Goal: Task Accomplishment & Management: Use online tool/utility

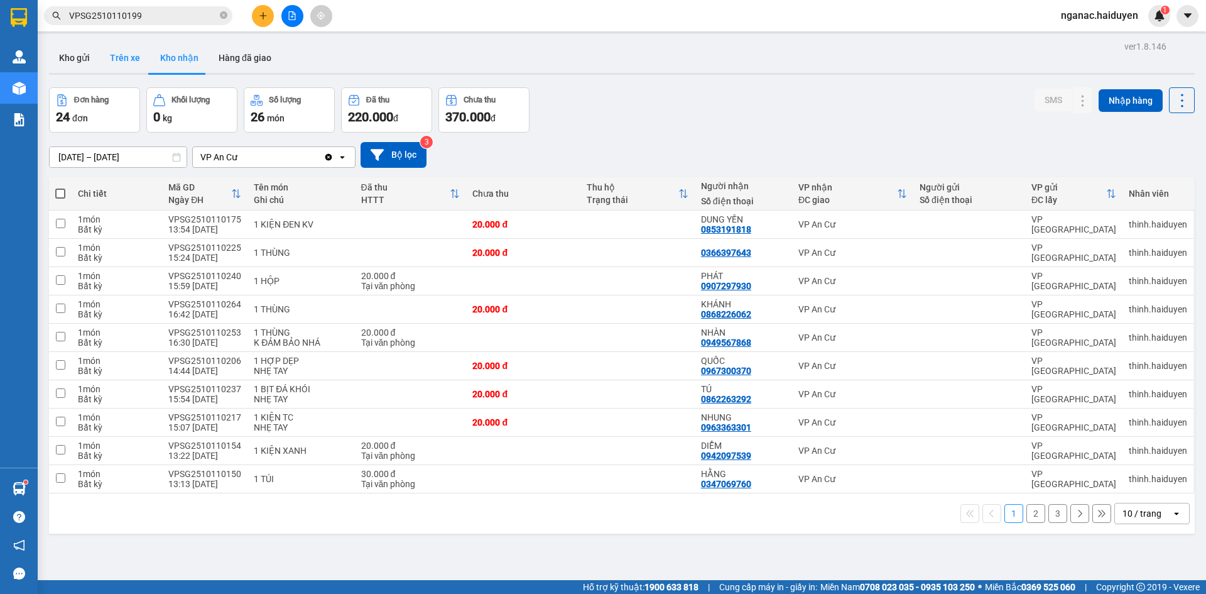
click at [123, 54] on button "Trên xe" at bounding box center [125, 58] width 50 height 30
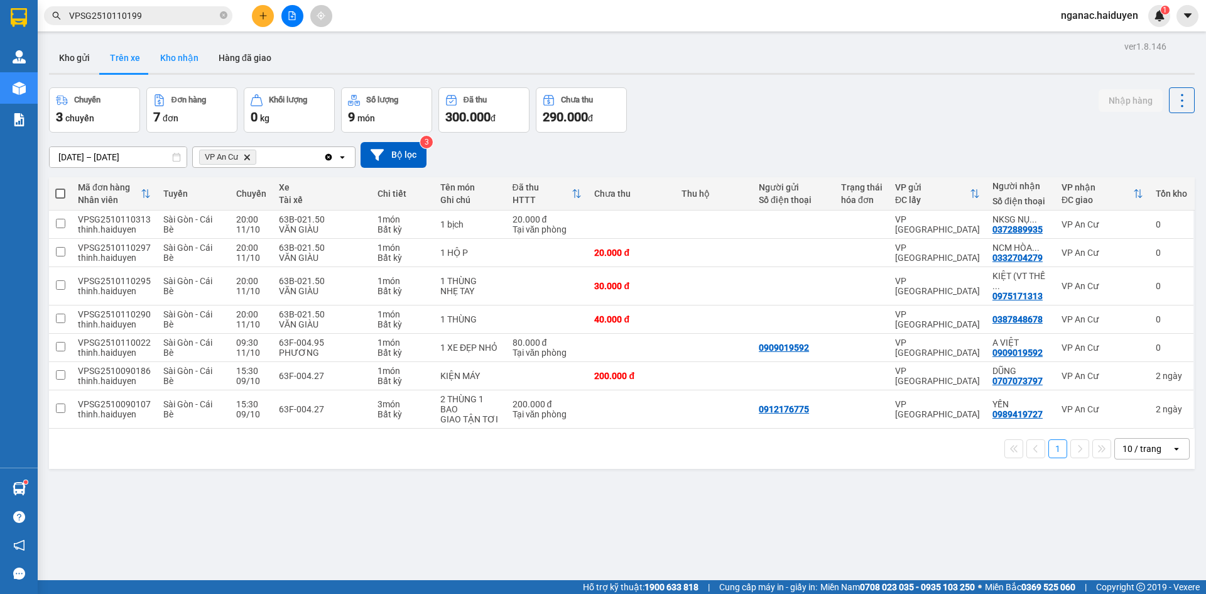
click at [180, 63] on button "Kho nhận" at bounding box center [179, 58] width 58 height 30
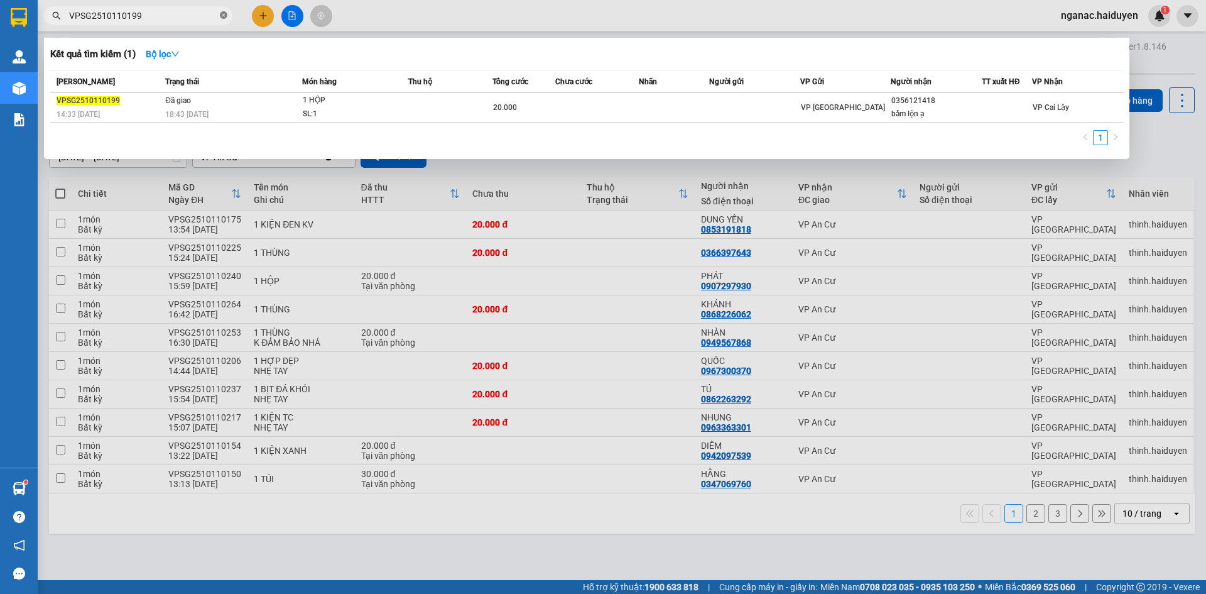
click at [221, 12] on icon "close-circle" at bounding box center [224, 15] width 8 height 8
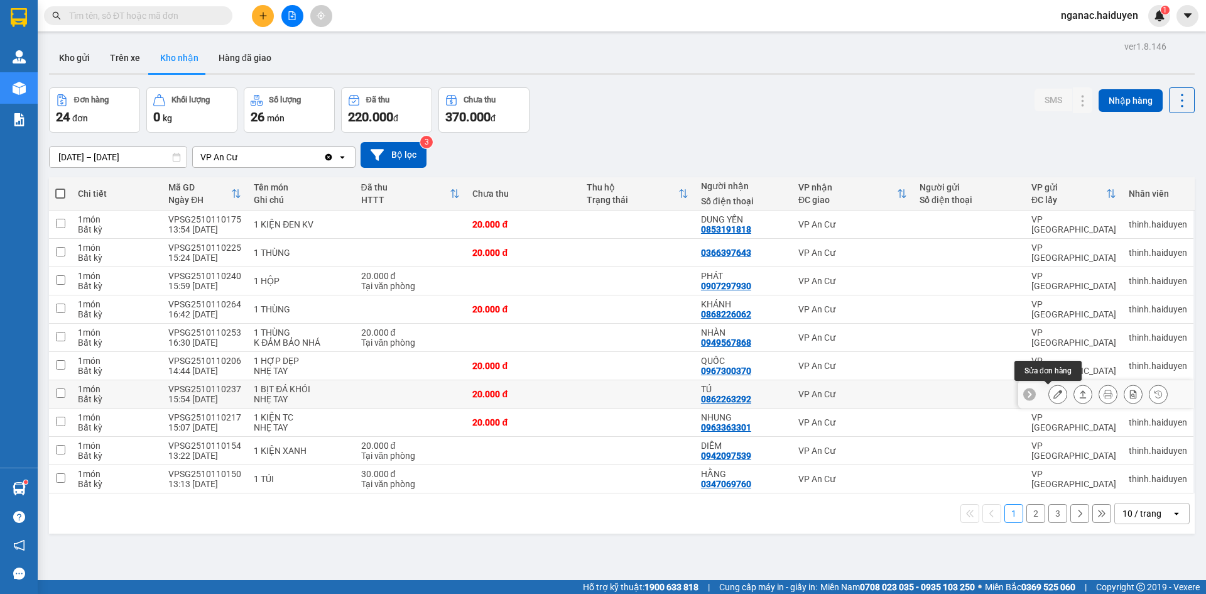
click at [1054, 396] on icon at bounding box center [1058, 393] width 9 height 9
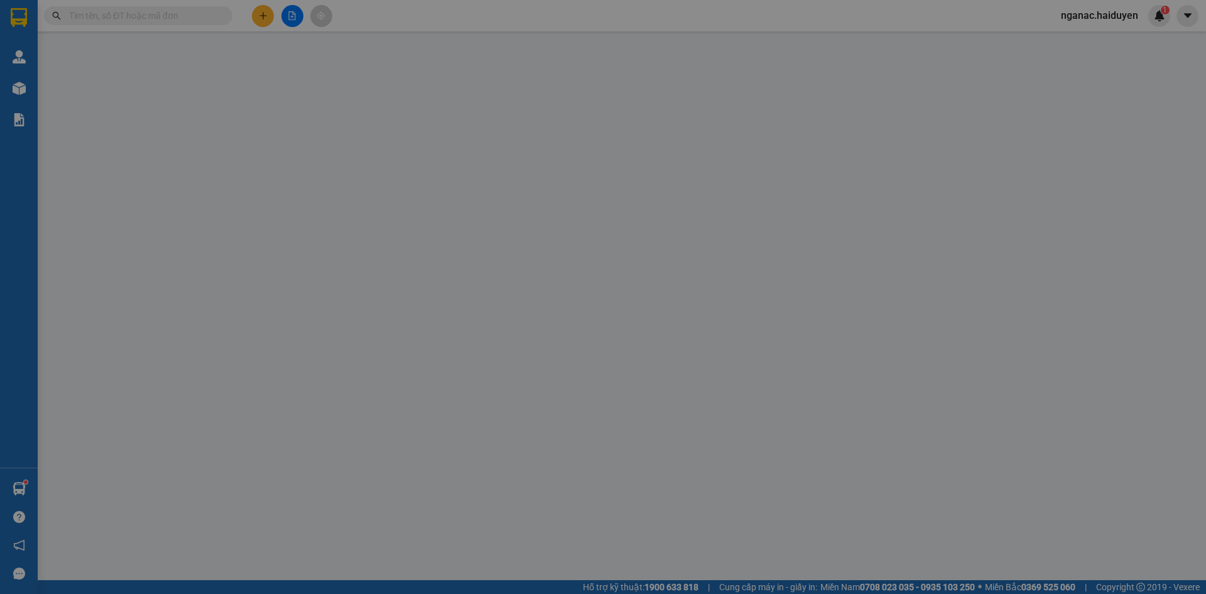
type input "0862263292"
type input "TÚ"
type input "0"
type input "20.000"
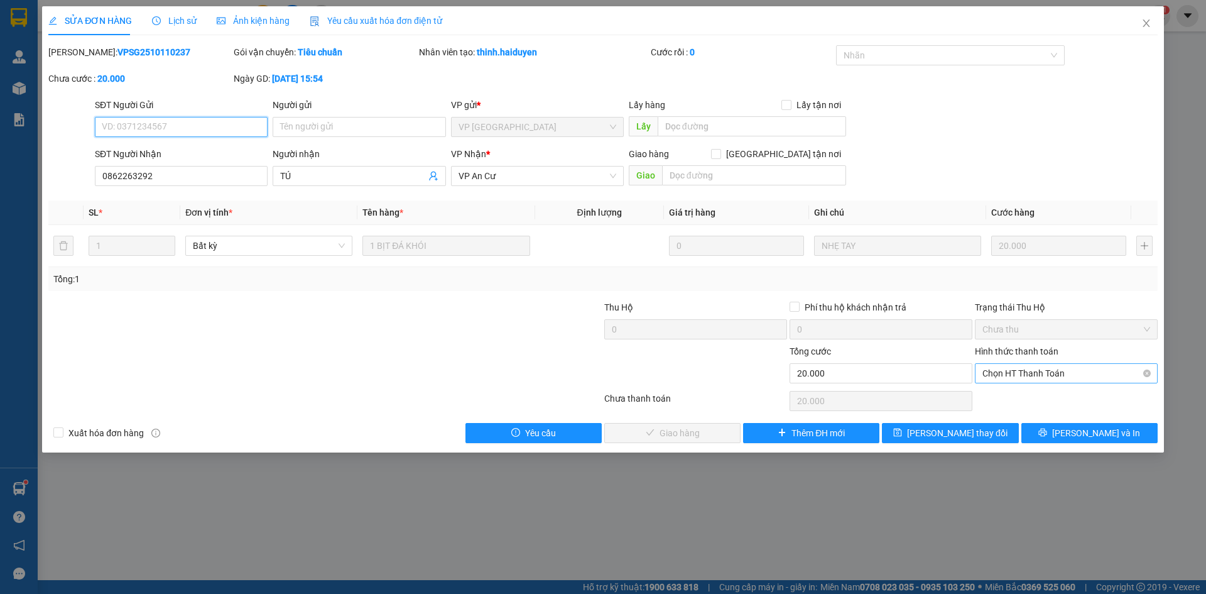
click at [1032, 368] on span "Chọn HT Thanh Toán" at bounding box center [1067, 373] width 168 height 19
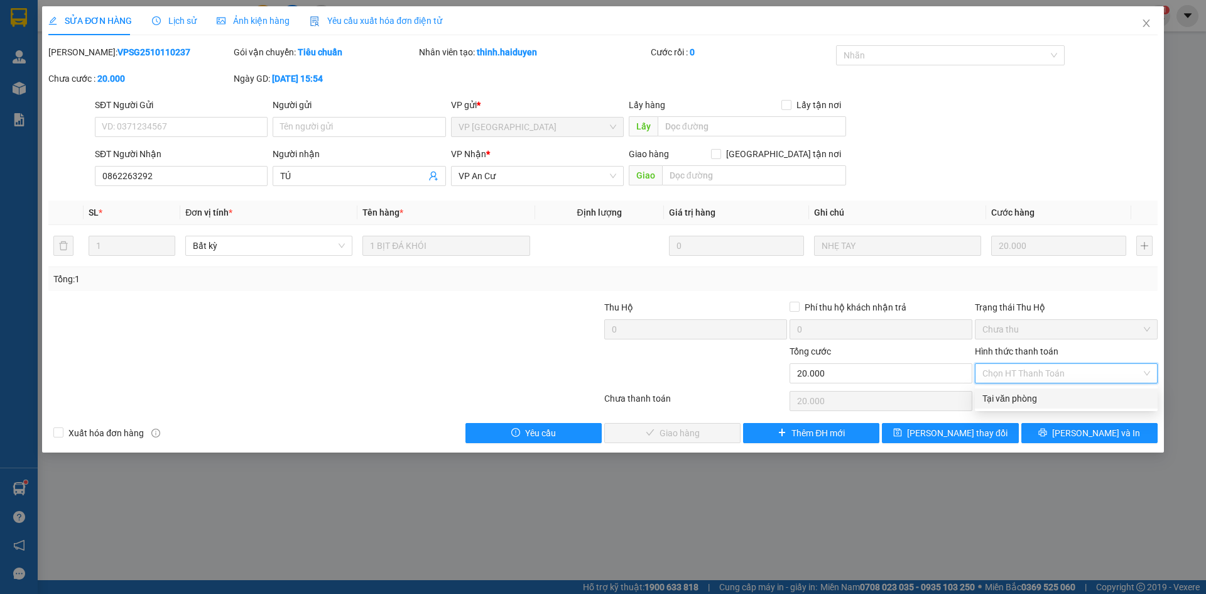
click at [1037, 391] on div "Tại văn phòng" at bounding box center [1066, 398] width 183 height 20
type input "0"
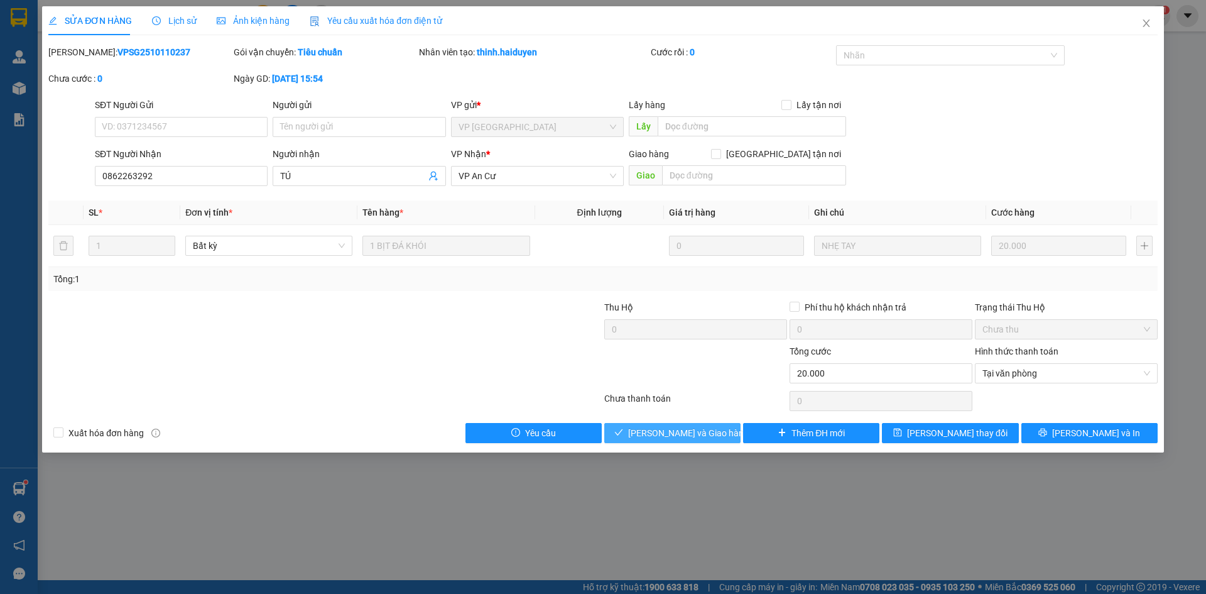
click at [680, 433] on span "Lưu và Giao hàng" at bounding box center [688, 433] width 121 height 14
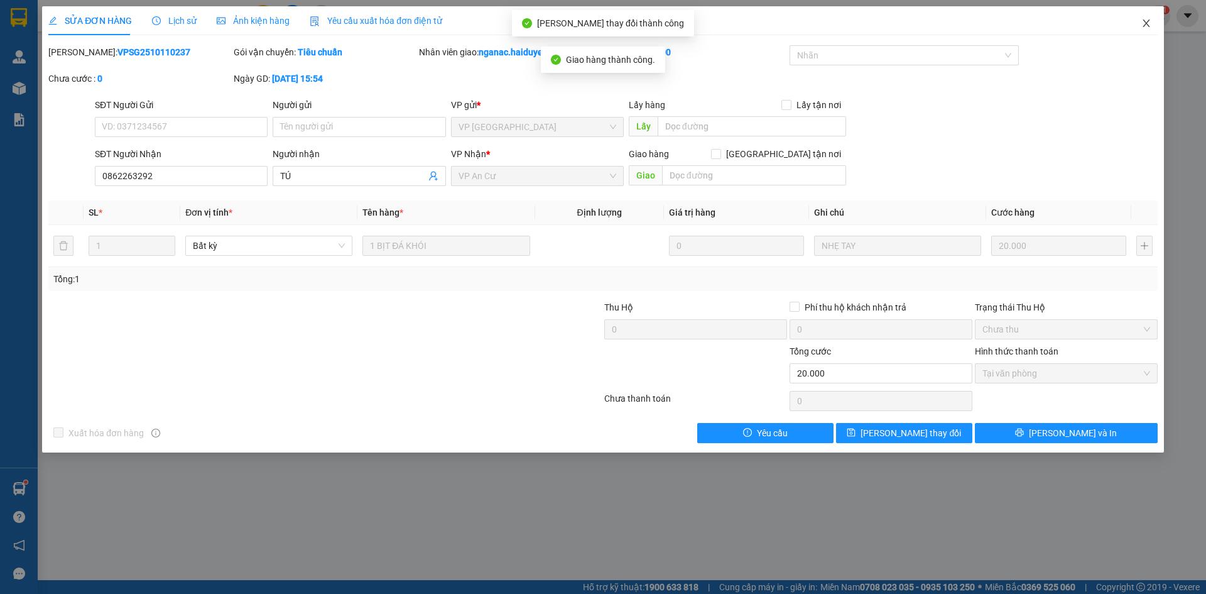
click at [1147, 24] on icon "close" at bounding box center [1146, 23] width 10 height 10
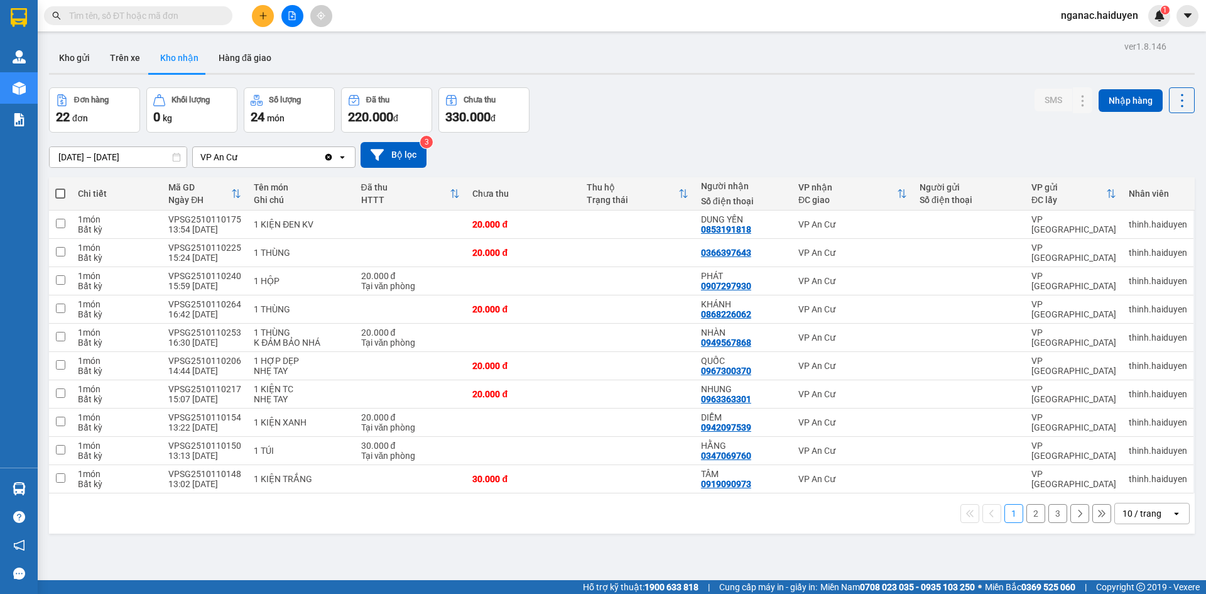
click at [1031, 514] on button "2" at bounding box center [1035, 513] width 19 height 19
